Goal: Transaction & Acquisition: Purchase product/service

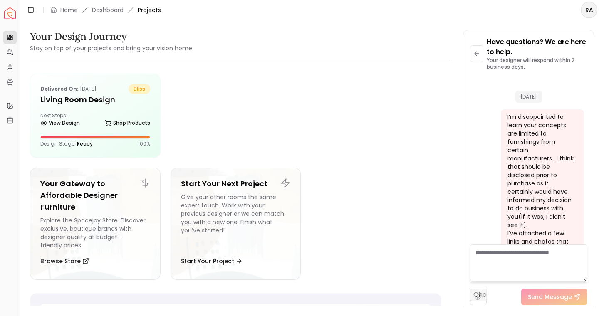
scroll to position [1303, 0]
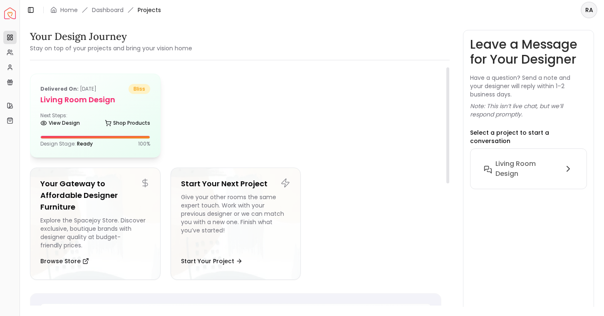
click at [99, 118] on div "Next Steps: View Design Shop Products" at bounding box center [95, 120] width 110 height 17
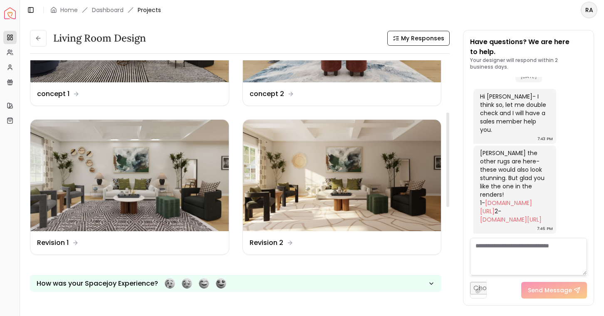
scroll to position [154, 0]
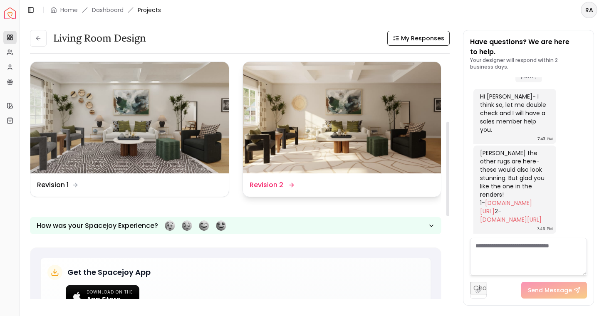
click at [273, 154] on img at bounding box center [342, 118] width 199 height 112
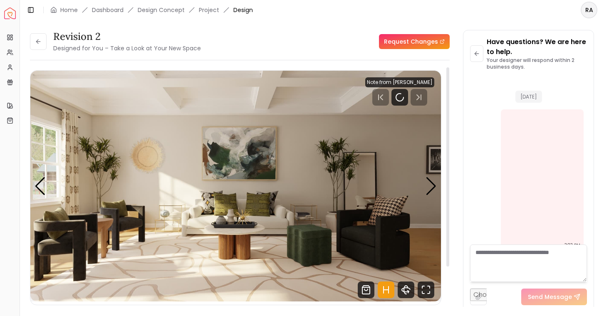
scroll to position [2138, 0]
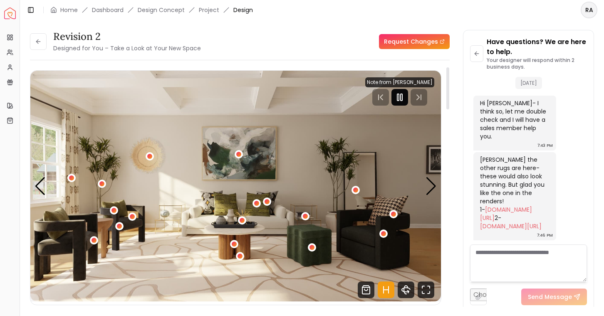
click at [403, 100] on rect "Pause" at bounding box center [402, 97] width 2 height 7
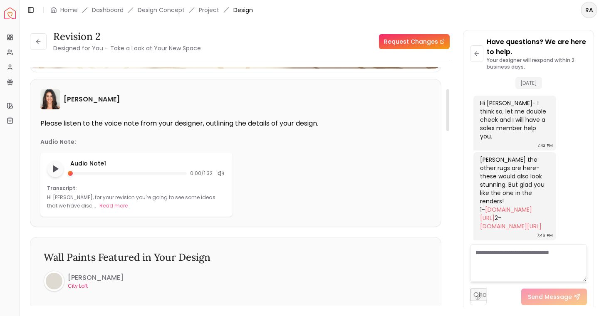
scroll to position [19, 0]
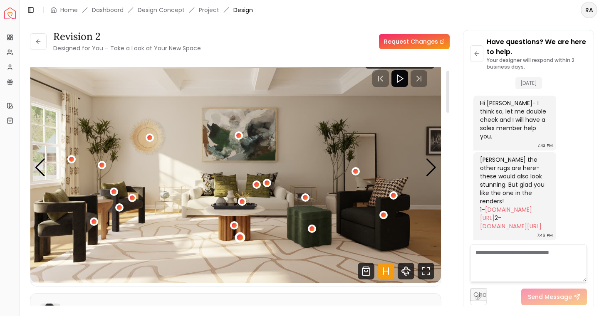
click at [241, 239] on div "1 / 5" at bounding box center [240, 238] width 6 height 6
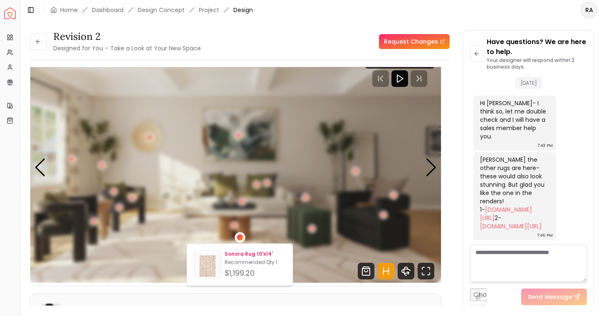
click at [236, 257] on div "Sonora Rug 10'x14' Recommended Qty: 1 $1,199.20" at bounding box center [255, 265] width 61 height 28
click at [246, 263] on p "Recommended Qty: 1" at bounding box center [255, 262] width 61 height 7
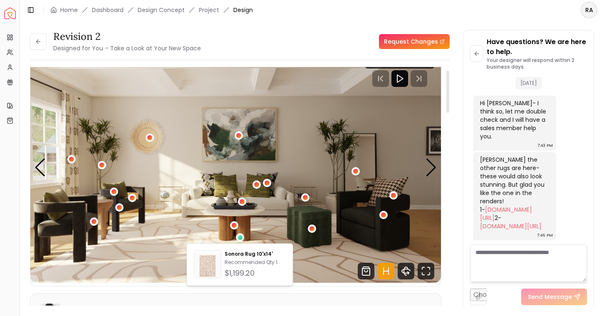
click at [328, 64] on div "Revision 2 Designed for You – Take a Look at Your New Space Request Changes Rev…" at bounding box center [240, 171] width 420 height 283
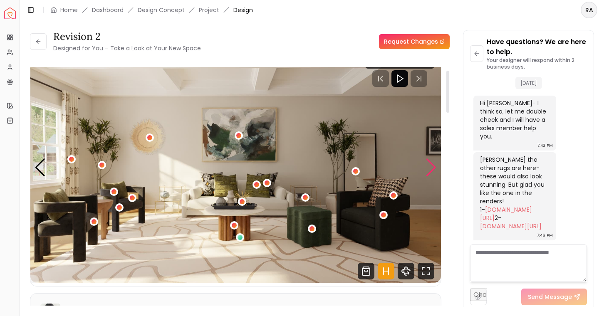
click at [432, 168] on div "Next slide" at bounding box center [431, 168] width 11 height 18
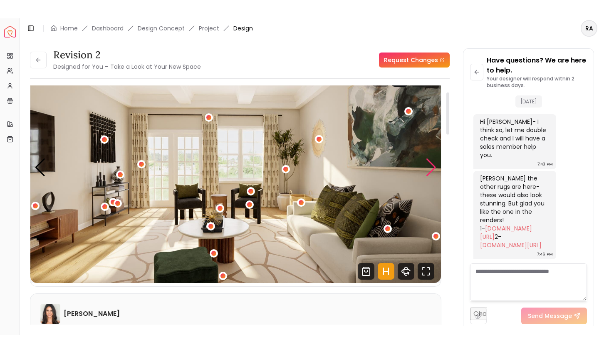
scroll to position [33, 0]
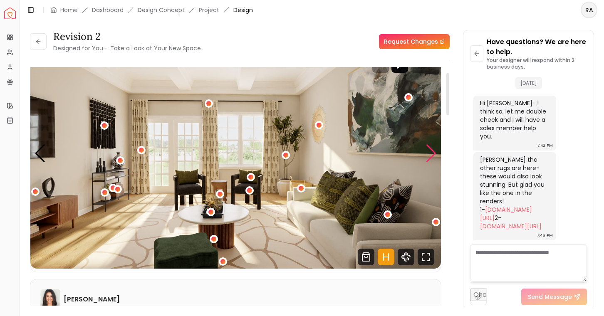
click at [432, 156] on div "Next slide" at bounding box center [431, 153] width 11 height 18
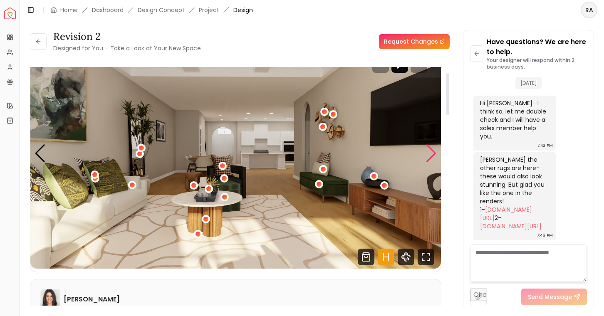
click at [432, 155] on div "Next slide" at bounding box center [431, 153] width 11 height 18
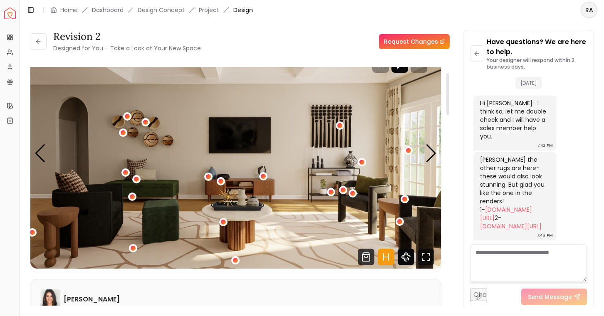
click at [403, 261] on icon "360 View" at bounding box center [406, 257] width 17 height 17
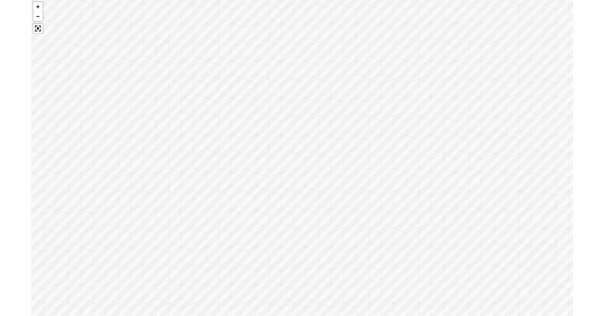
scroll to position [35, 0]
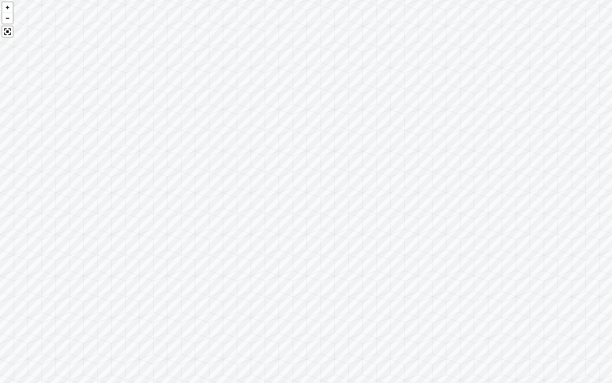
click at [400, 190] on div at bounding box center [306, 191] width 612 height 383
click at [400, 286] on div at bounding box center [306, 191] width 612 height 383
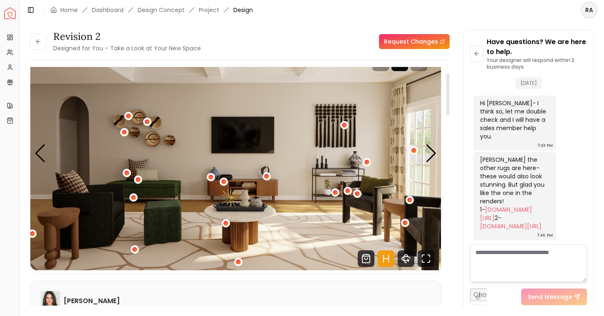
scroll to position [33, 0]
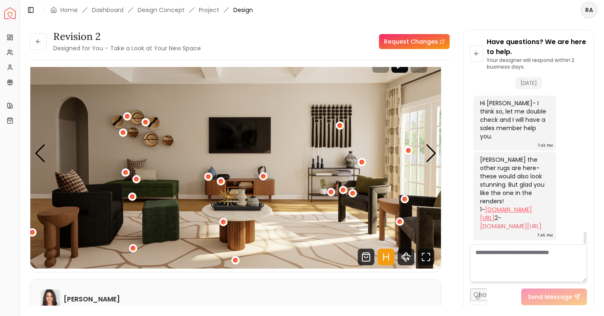
click at [491, 206] on link "[DOMAIN_NAME][URL]" at bounding box center [506, 214] width 52 height 17
click at [493, 222] on link "[DOMAIN_NAME][URL]" at bounding box center [511, 226] width 62 height 8
